Goal: Task Accomplishment & Management: Use online tool/utility

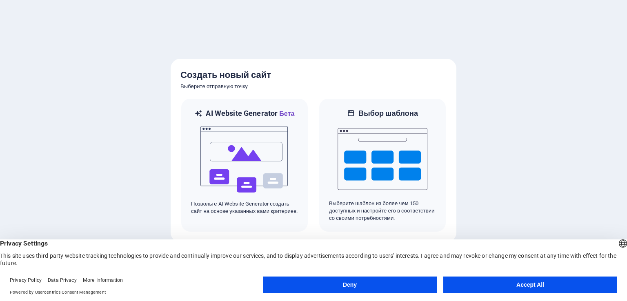
click at [401, 281] on button "Deny" at bounding box center [350, 285] width 174 height 16
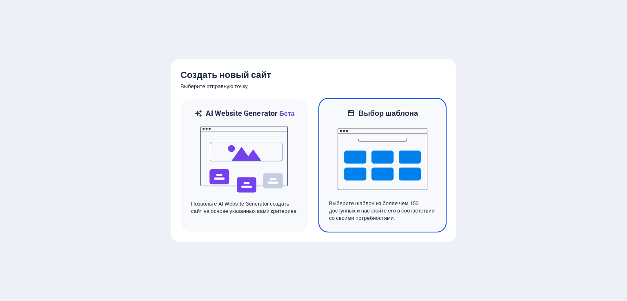
click at [376, 168] on img at bounding box center [382, 159] width 90 height 82
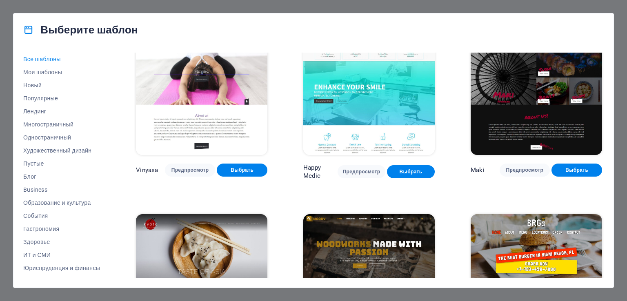
scroll to position [3754, 0]
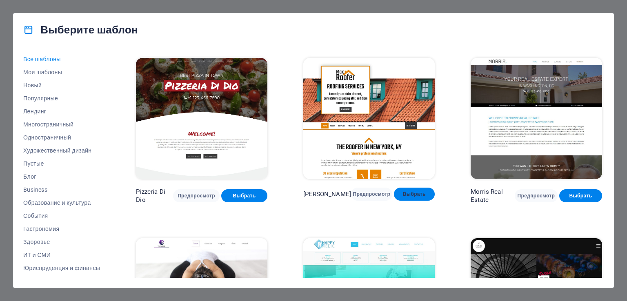
click at [418, 191] on span "Выбрать" at bounding box center [414, 194] width 28 height 7
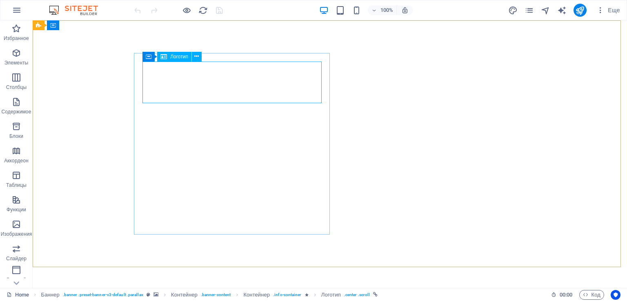
click at [175, 58] on span "Логотип" at bounding box center [179, 56] width 18 height 5
click at [198, 55] on icon at bounding box center [196, 56] width 4 height 9
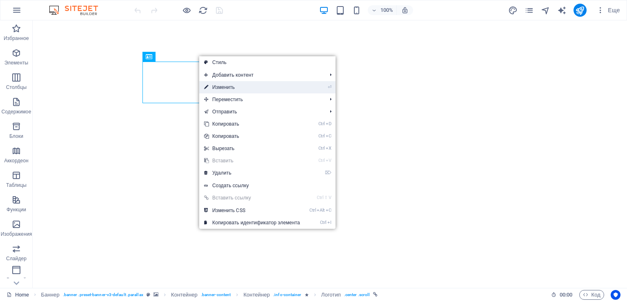
click at [231, 86] on link "⏎ Изменить" at bounding box center [252, 87] width 106 height 12
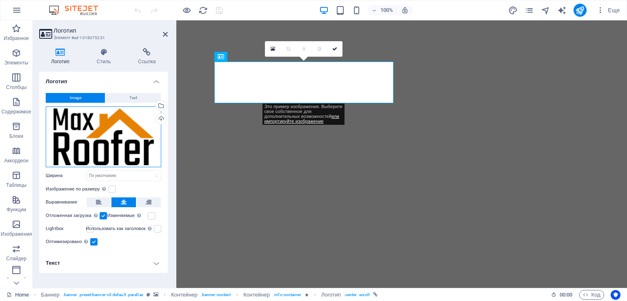
click at [126, 141] on div "Перетащите файлы сюда, нажмите, чтобы выбрать файлы, или выберите файлы из разд…" at bounding box center [103, 137] width 115 height 61
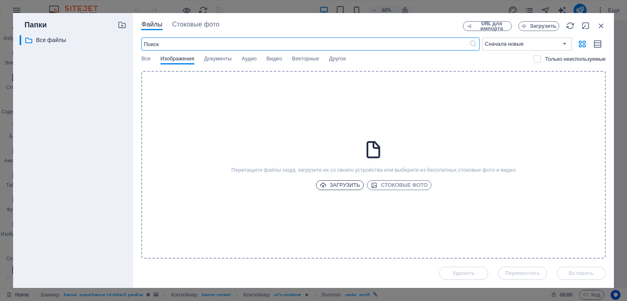
click at [338, 185] on span "Загрузить" at bounding box center [340, 185] width 41 height 10
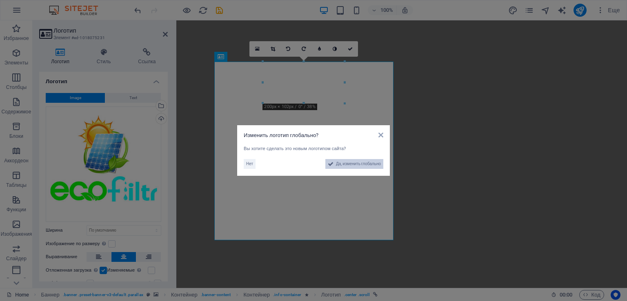
click at [350, 163] on span "Да, изменить глобально" at bounding box center [358, 164] width 45 height 10
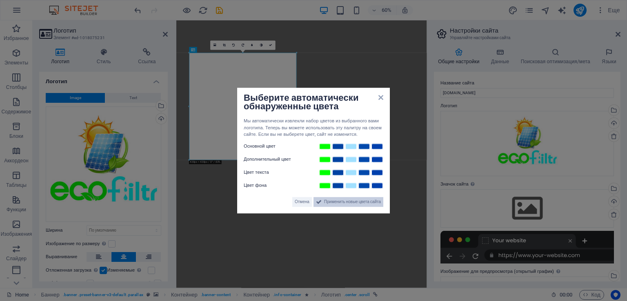
click at [340, 202] on span "Применить новые цвета сайта" at bounding box center [352, 202] width 57 height 10
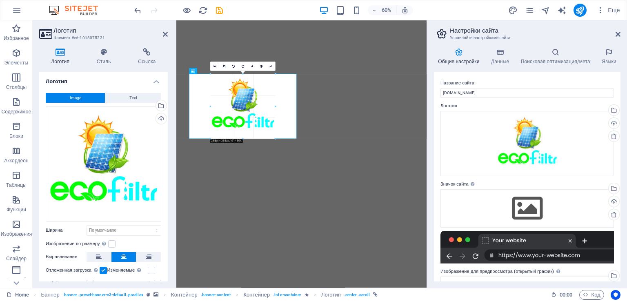
drag, startPoint x: 295, startPoint y: 161, endPoint x: 116, endPoint y: 89, distance: 193.1
type input "265"
select select "px"
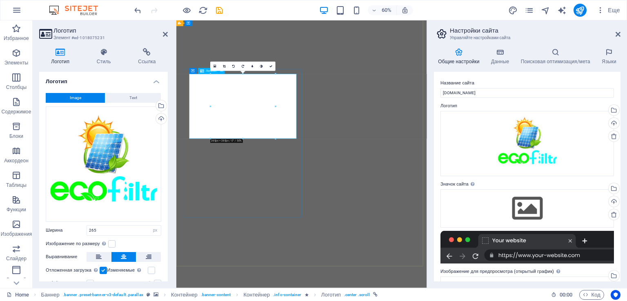
drag, startPoint x: 372, startPoint y: 219, endPoint x: 453, endPoint y: 146, distance: 108.6
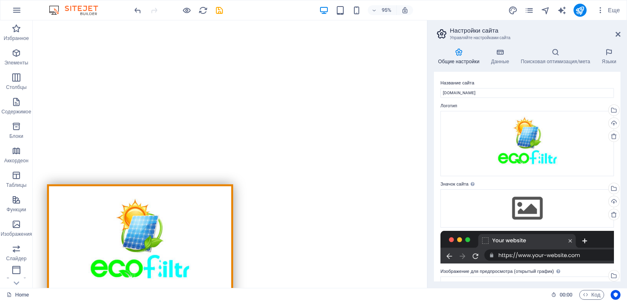
scroll to position [41, 0]
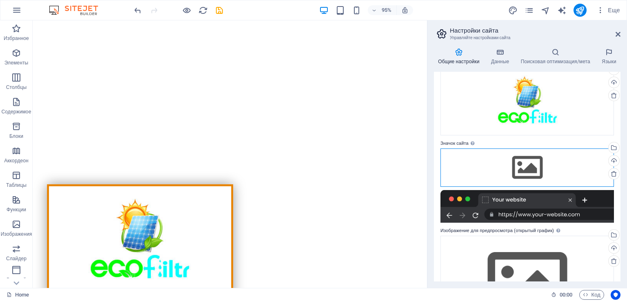
click at [521, 171] on div "Перетащите файлы сюда, нажмите, чтобы выбрать файлы, или выберите файлы из разд…" at bounding box center [526, 168] width 173 height 38
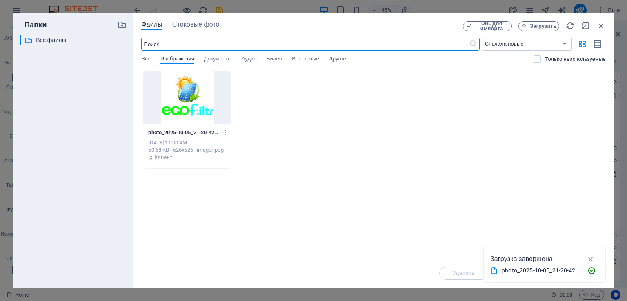
click at [181, 92] on div at bounding box center [186, 97] width 87 height 53
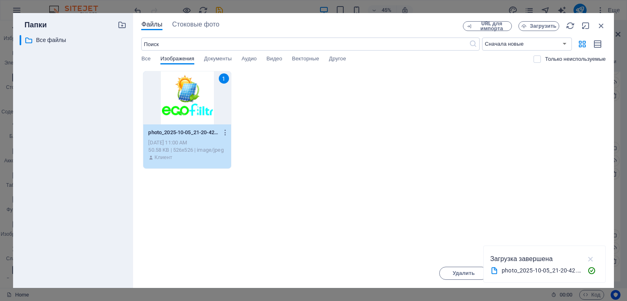
click at [589, 257] on icon "button" at bounding box center [590, 259] width 9 height 9
click at [577, 268] on button "Вставить" at bounding box center [581, 273] width 49 height 13
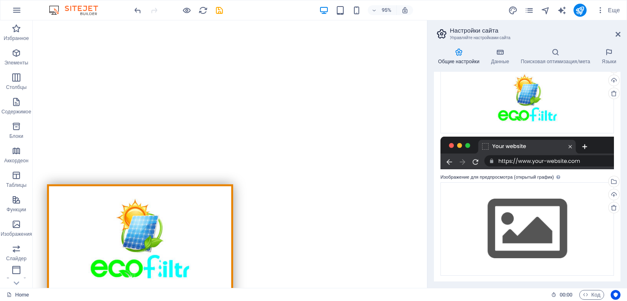
scroll to position [122, 0]
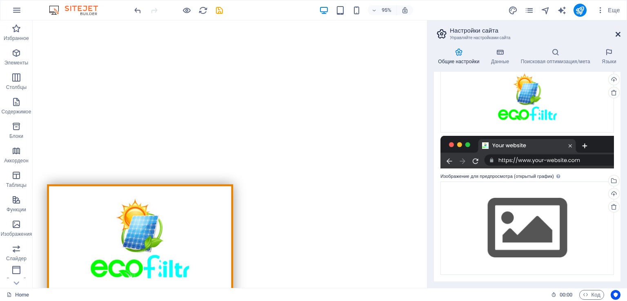
click at [617, 35] on icon at bounding box center [617, 34] width 5 height 7
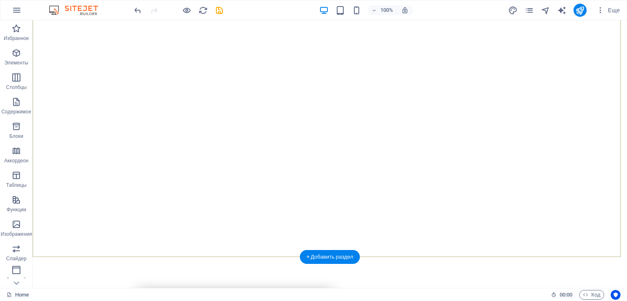
scroll to position [82, 0]
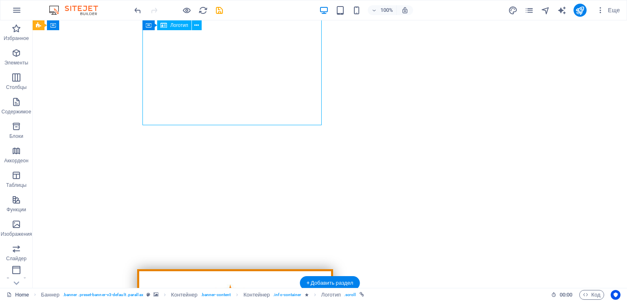
scroll to position [0, 0]
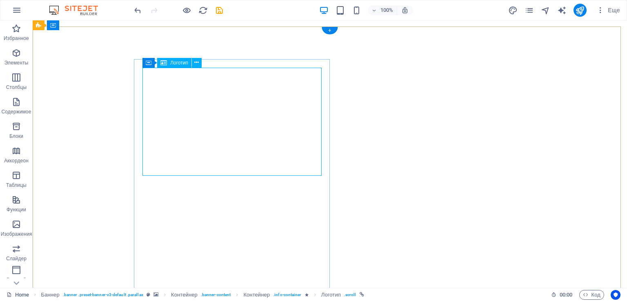
click at [197, 63] on icon at bounding box center [196, 62] width 4 height 9
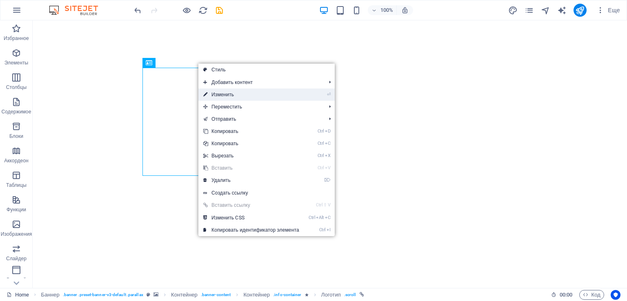
click at [228, 91] on link "⏎ Изменить" at bounding box center [251, 95] width 106 height 12
select select "px"
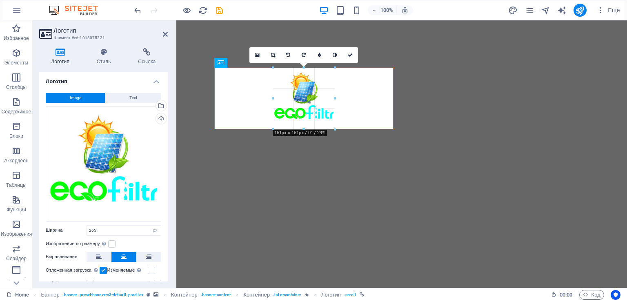
drag, startPoint x: 357, startPoint y: 175, endPoint x: 116, endPoint y: 107, distance: 250.9
type input "151"
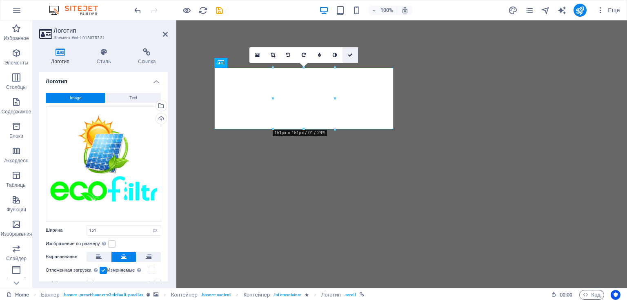
click at [348, 54] on icon at bounding box center [350, 55] width 5 height 5
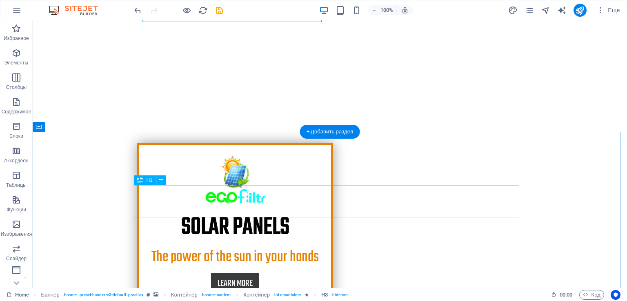
scroll to position [204, 0]
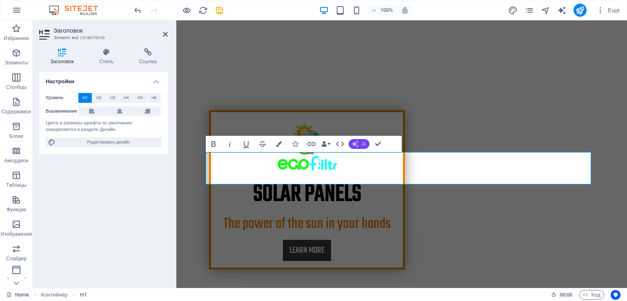
click at [362, 146] on span "AI" at bounding box center [364, 144] width 4 height 5
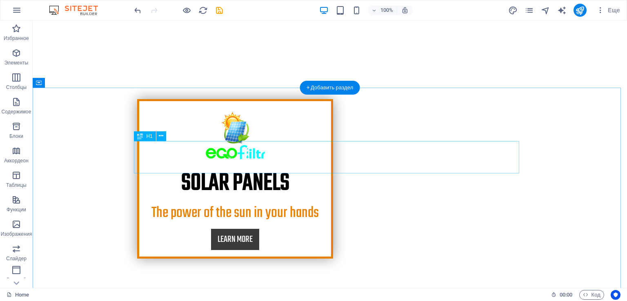
scroll to position [245, 0]
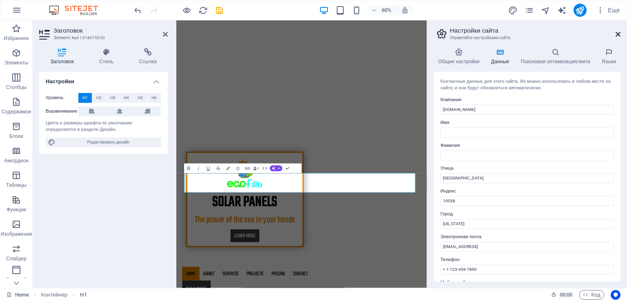
click at [617, 33] on icon at bounding box center [617, 34] width 5 height 7
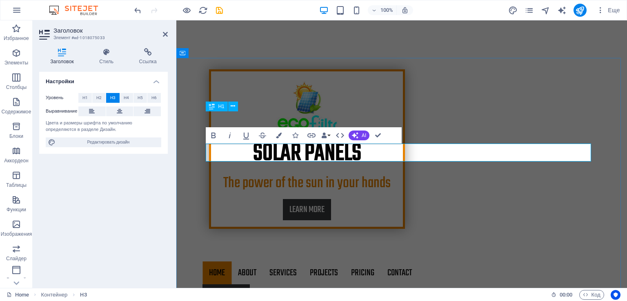
copy h3 "We are professional roofers"
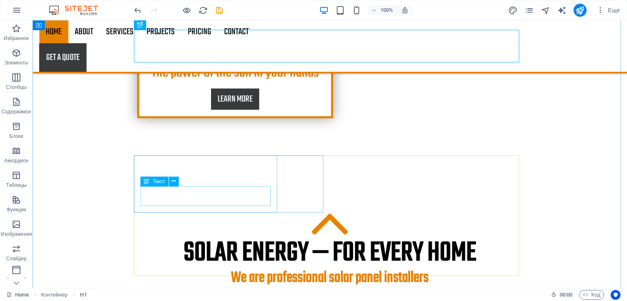
scroll to position [367, 0]
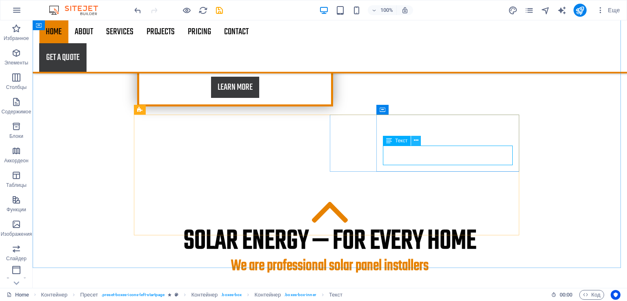
click at [417, 141] on icon at bounding box center [416, 140] width 4 height 9
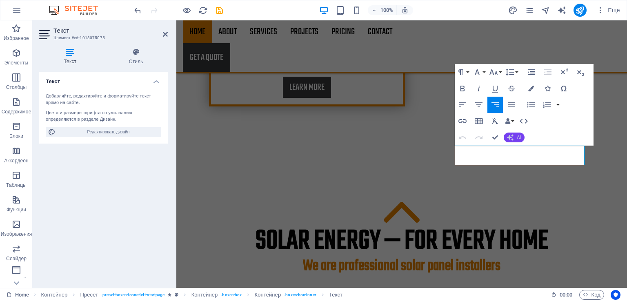
click at [513, 134] on button "AI" at bounding box center [514, 138] width 21 height 10
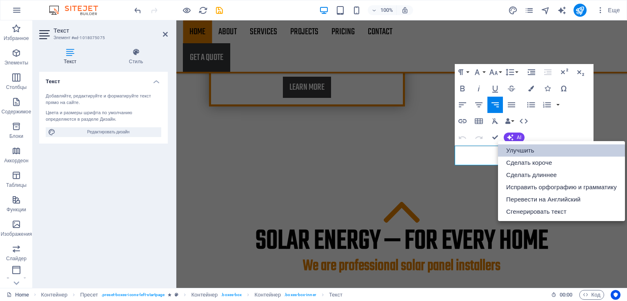
click at [525, 149] on link "Улучшить" at bounding box center [561, 150] width 127 height 12
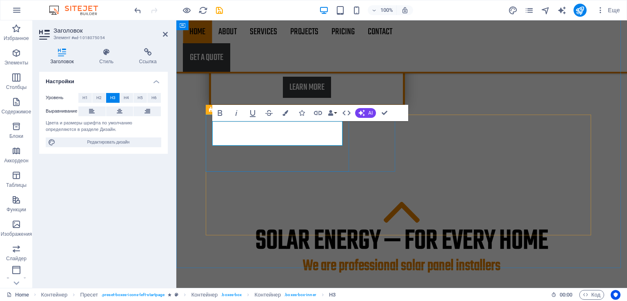
drag, startPoint x: 222, startPoint y: 131, endPoint x: 209, endPoint y: 129, distance: 12.7
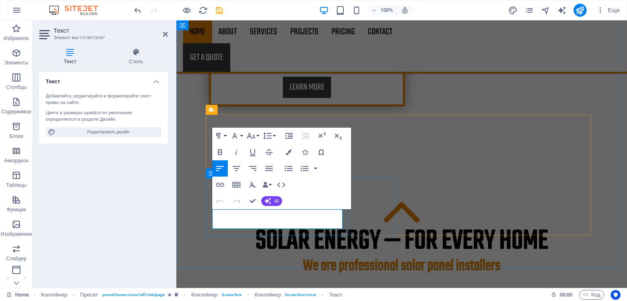
copy p "Comfort"
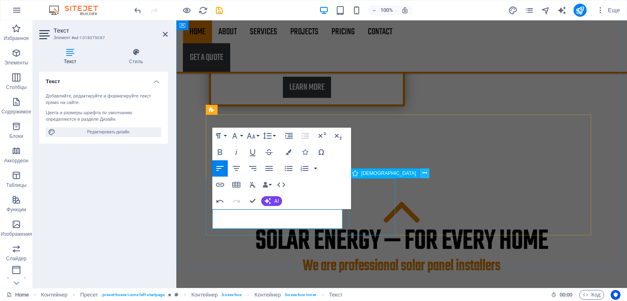
click at [419, 171] on button at bounding box center [424, 174] width 10 height 10
